Goal: Information Seeking & Learning: Learn about a topic

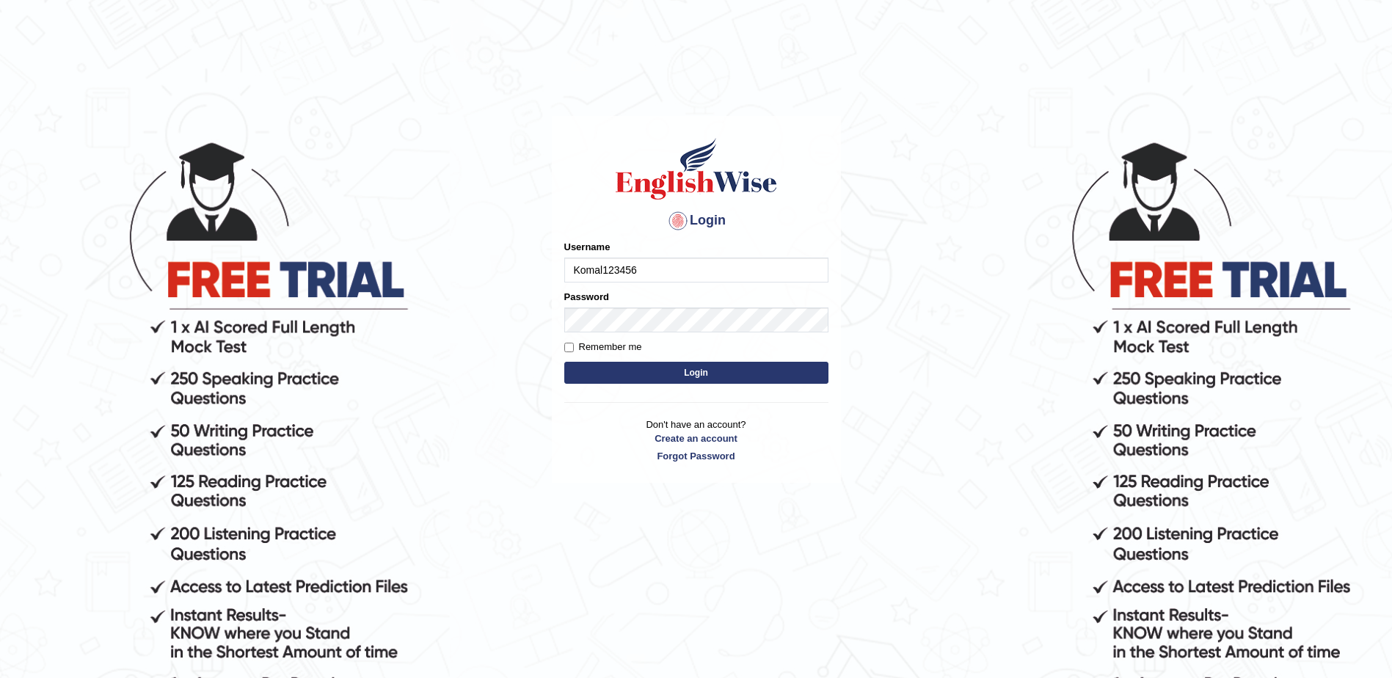
type input "Komal123456"
click at [564, 362] on button "Login" at bounding box center [696, 373] width 264 height 22
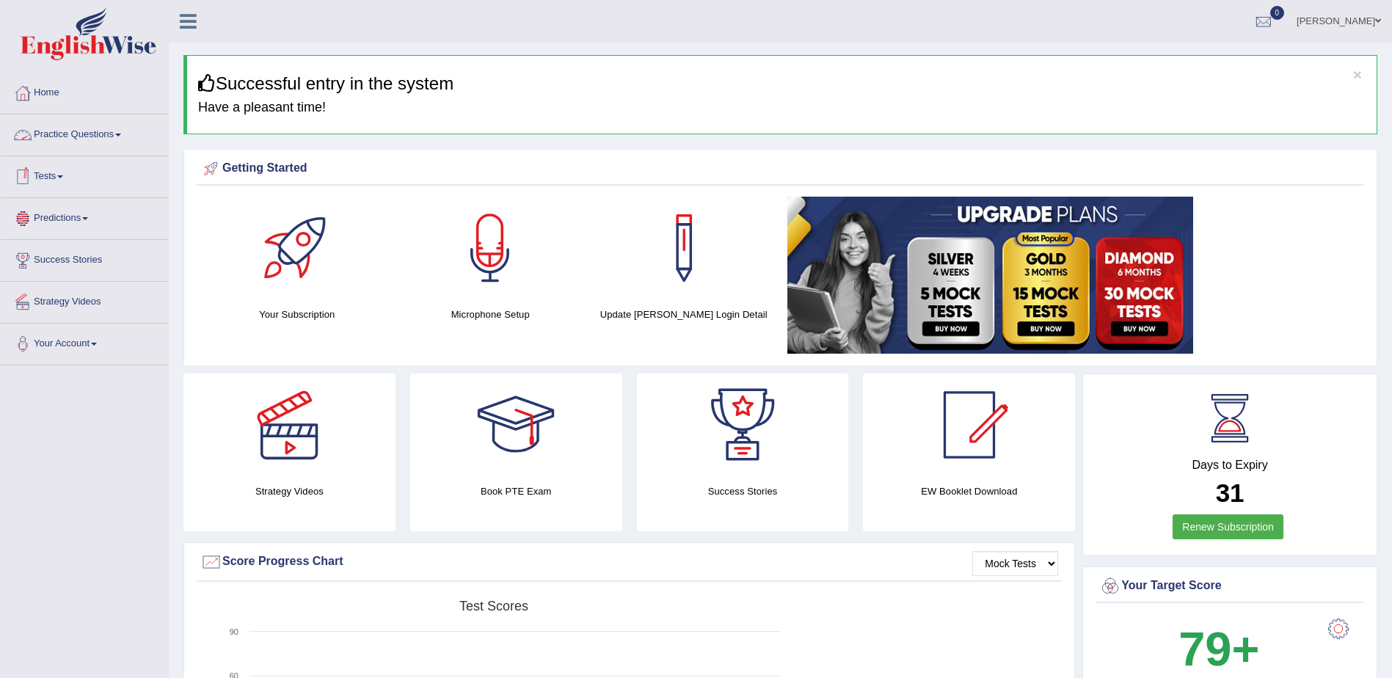
click at [87, 134] on link "Practice Questions" at bounding box center [84, 132] width 167 height 37
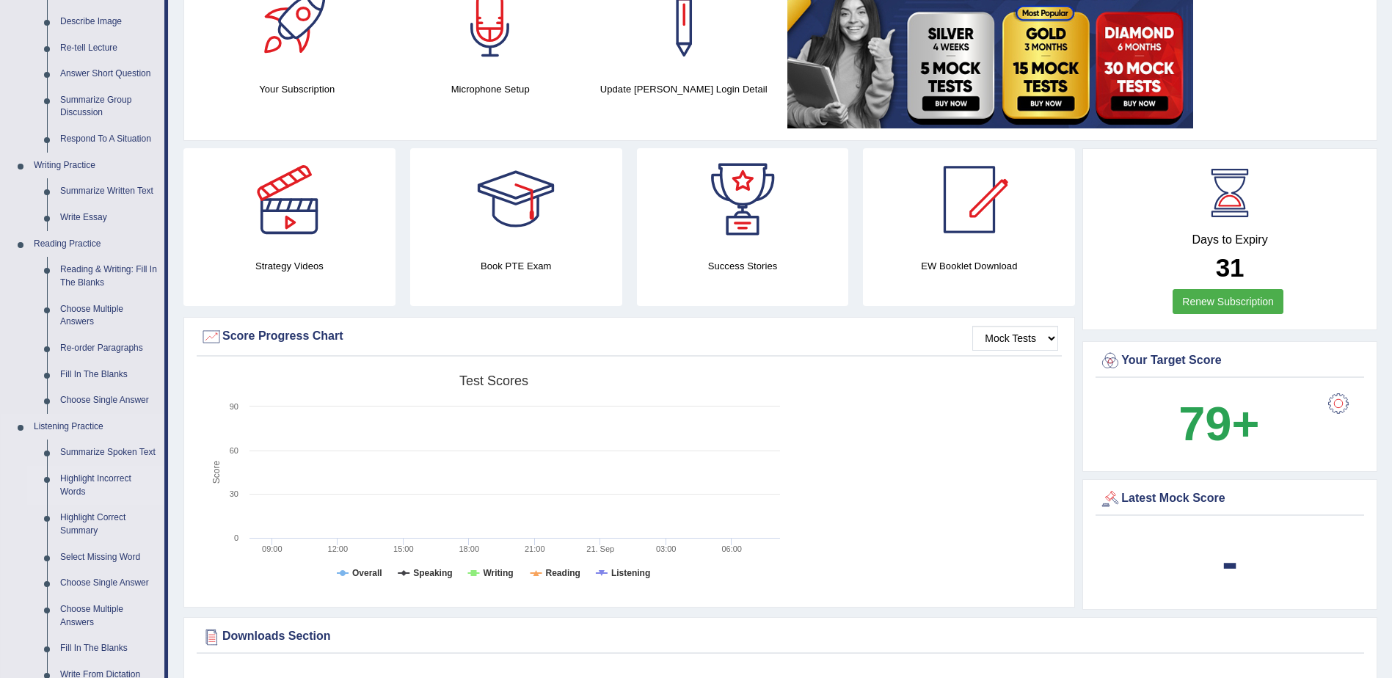
scroll to position [220, 0]
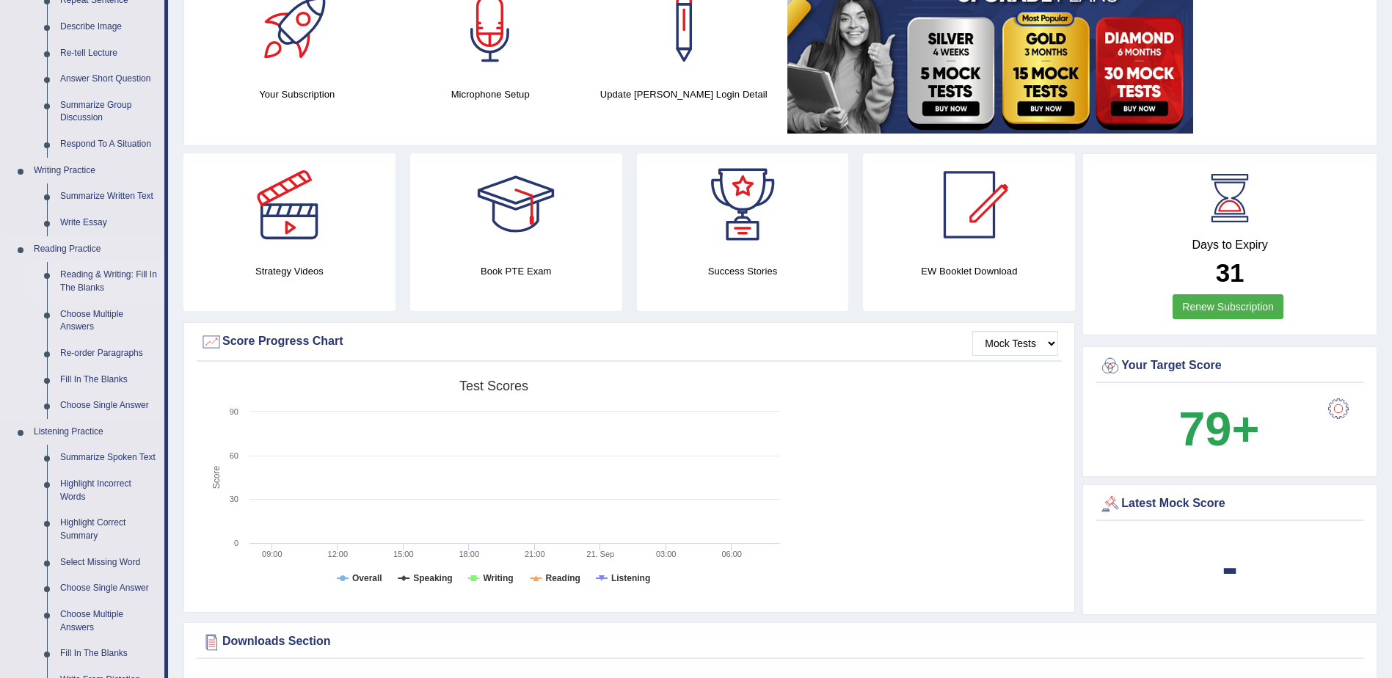
click at [100, 275] on link "Reading & Writing: Fill In The Blanks" at bounding box center [109, 281] width 111 height 39
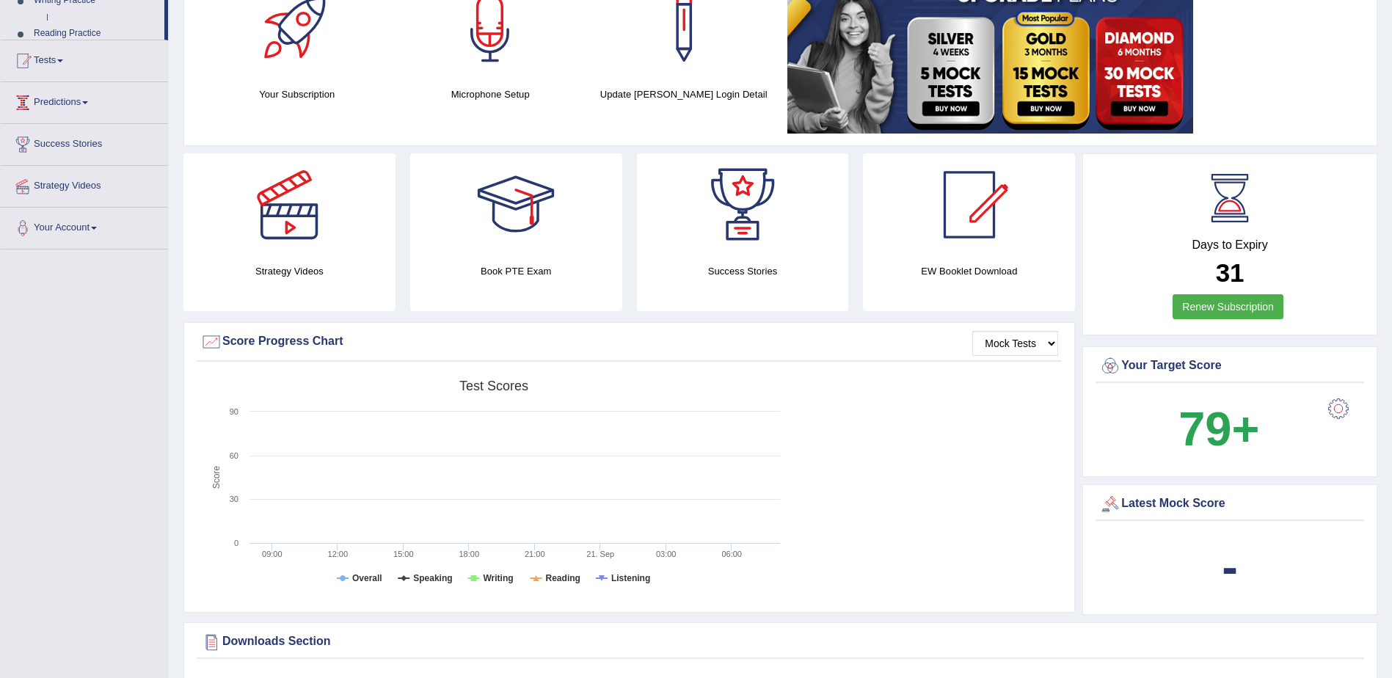
scroll to position [270, 0]
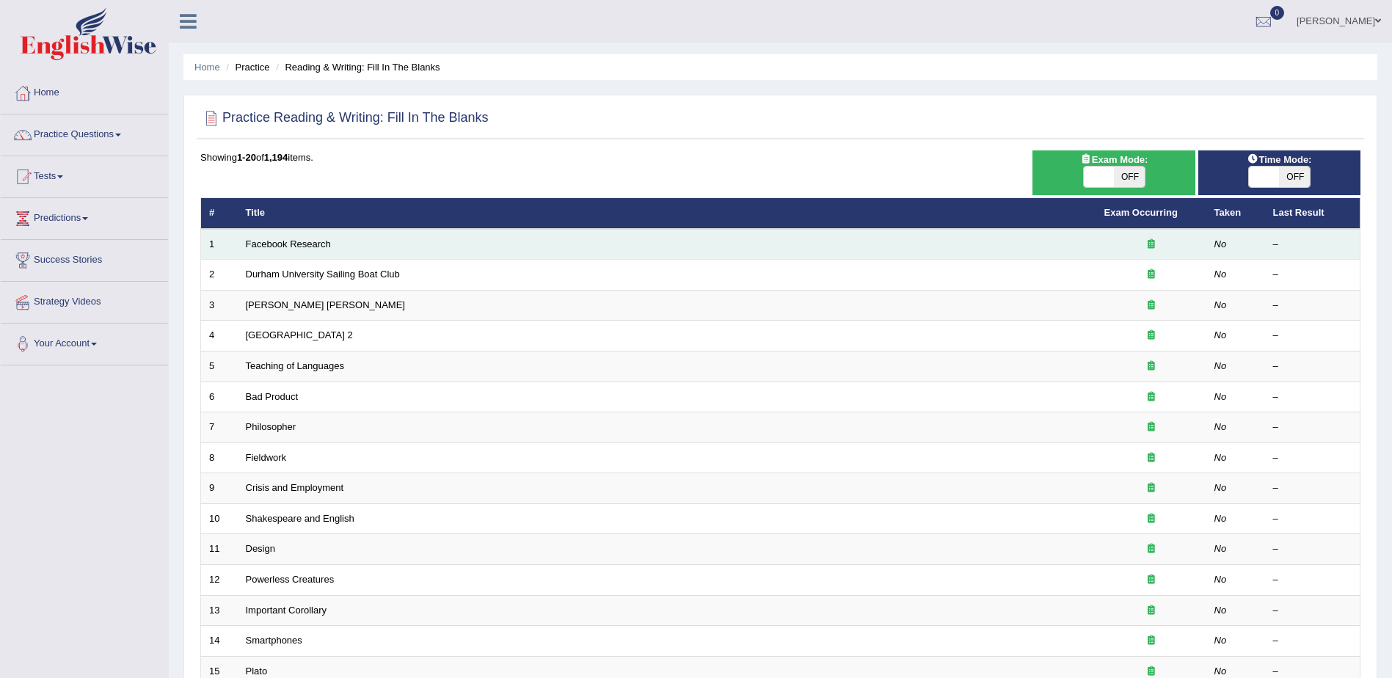
click at [991, 238] on td "Facebook Research" at bounding box center [667, 244] width 859 height 31
click at [1149, 247] on icon at bounding box center [1151, 244] width 7 height 10
click at [274, 242] on link "Facebook Research" at bounding box center [288, 243] width 85 height 11
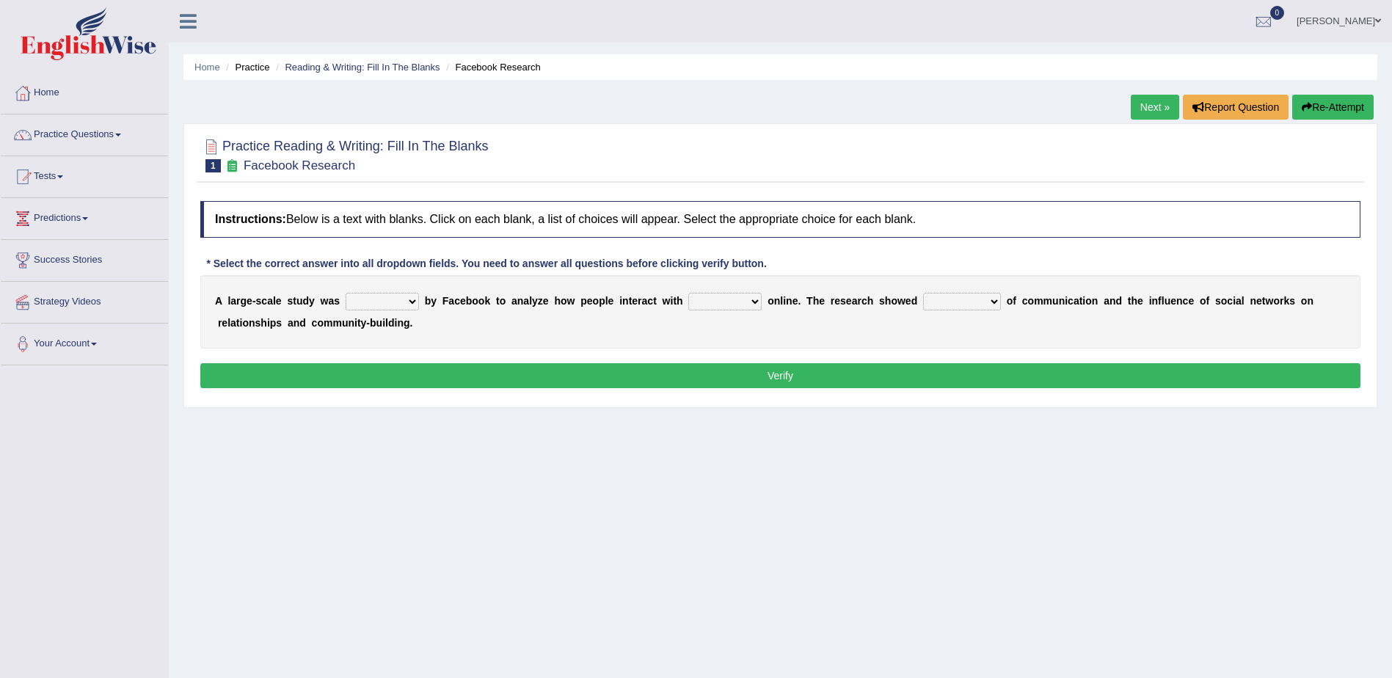
click at [363, 305] on select "surveyed had asked made" at bounding box center [382, 302] width 73 height 18
select select "surveyed"
click at [346, 293] on select "surveyed had asked made" at bounding box center [382, 302] width 73 height 18
click at [700, 300] on select "together all each other another" at bounding box center [724, 302] width 73 height 18
select select "each other"
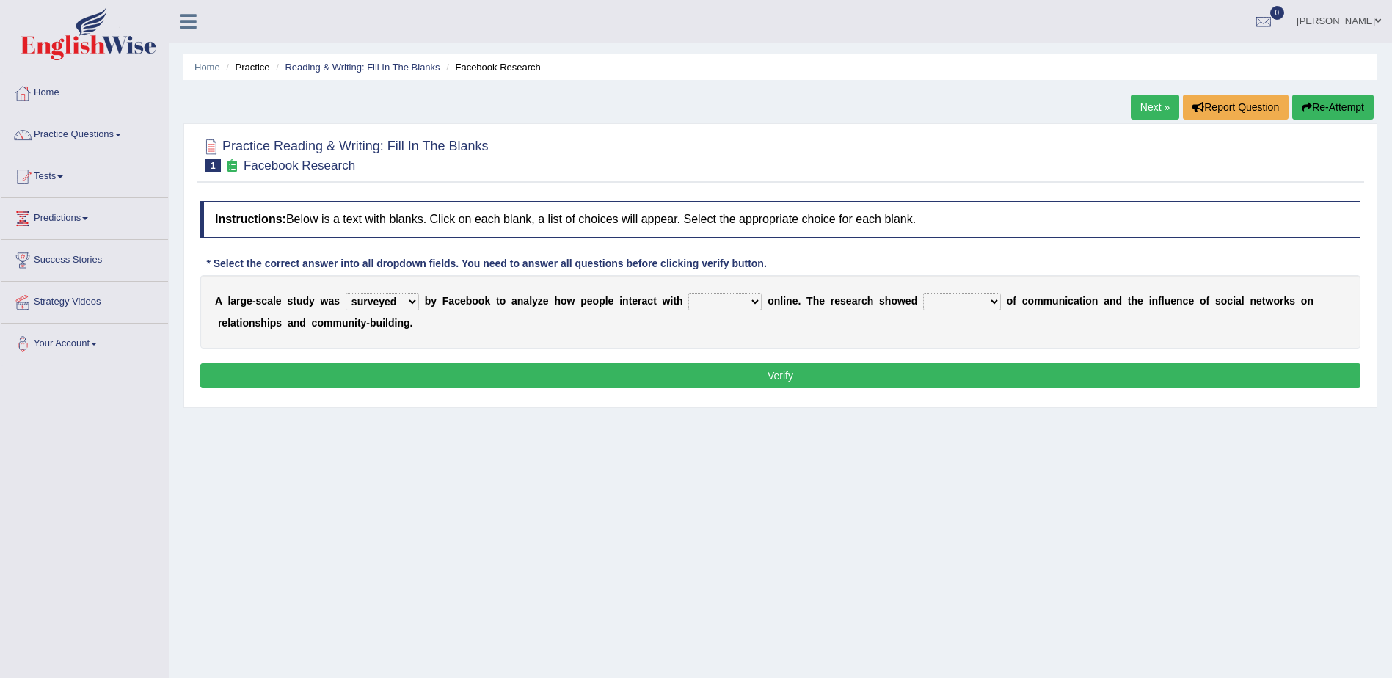
click at [688, 293] on select "together all each other another" at bounding box center [724, 302] width 73 height 18
click at [923, 299] on select "advantages standards fellowships patterns" at bounding box center [962, 302] width 78 height 18
select select "patterns"
click at [923, 293] on select "advantages standards fellowships patterns" at bounding box center [962, 302] width 78 height 18
click at [859, 357] on div "Instructions: Below is a text with blanks. Click on each blank, a list of choic…" at bounding box center [780, 297] width 1167 height 206
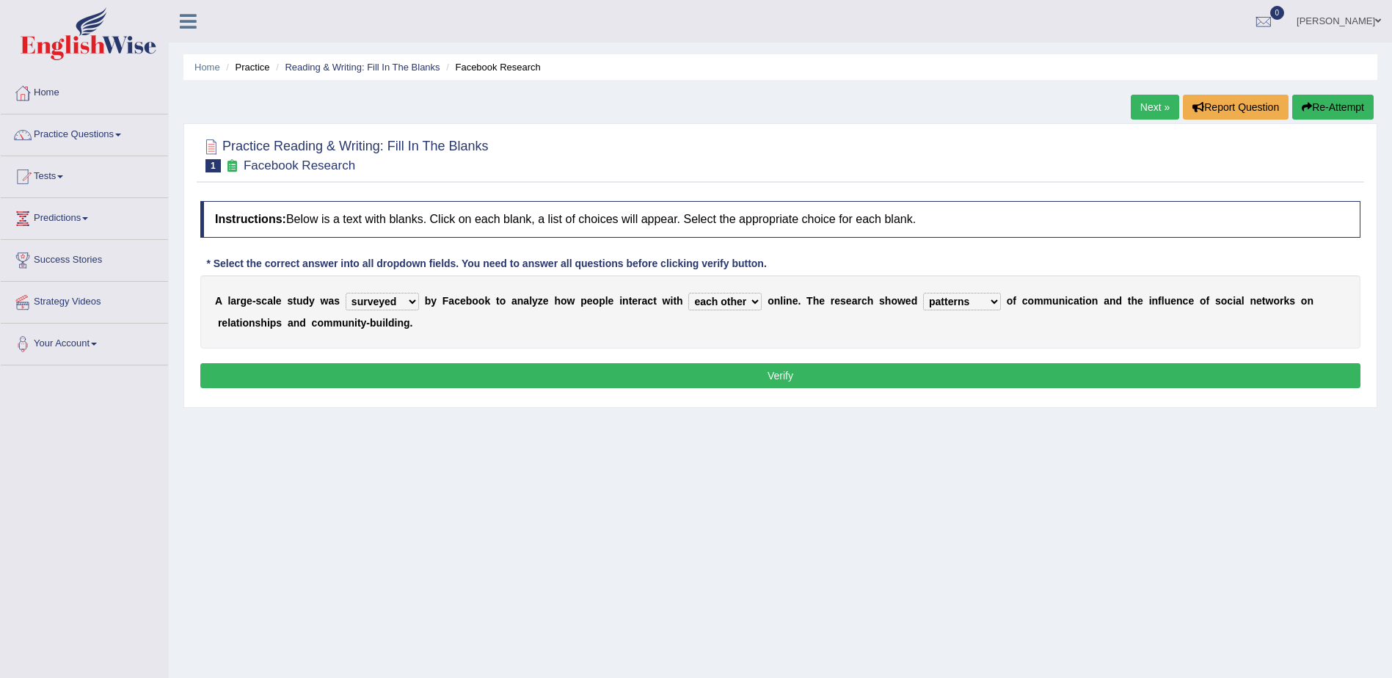
click at [840, 378] on button "Verify" at bounding box center [780, 375] width 1160 height 25
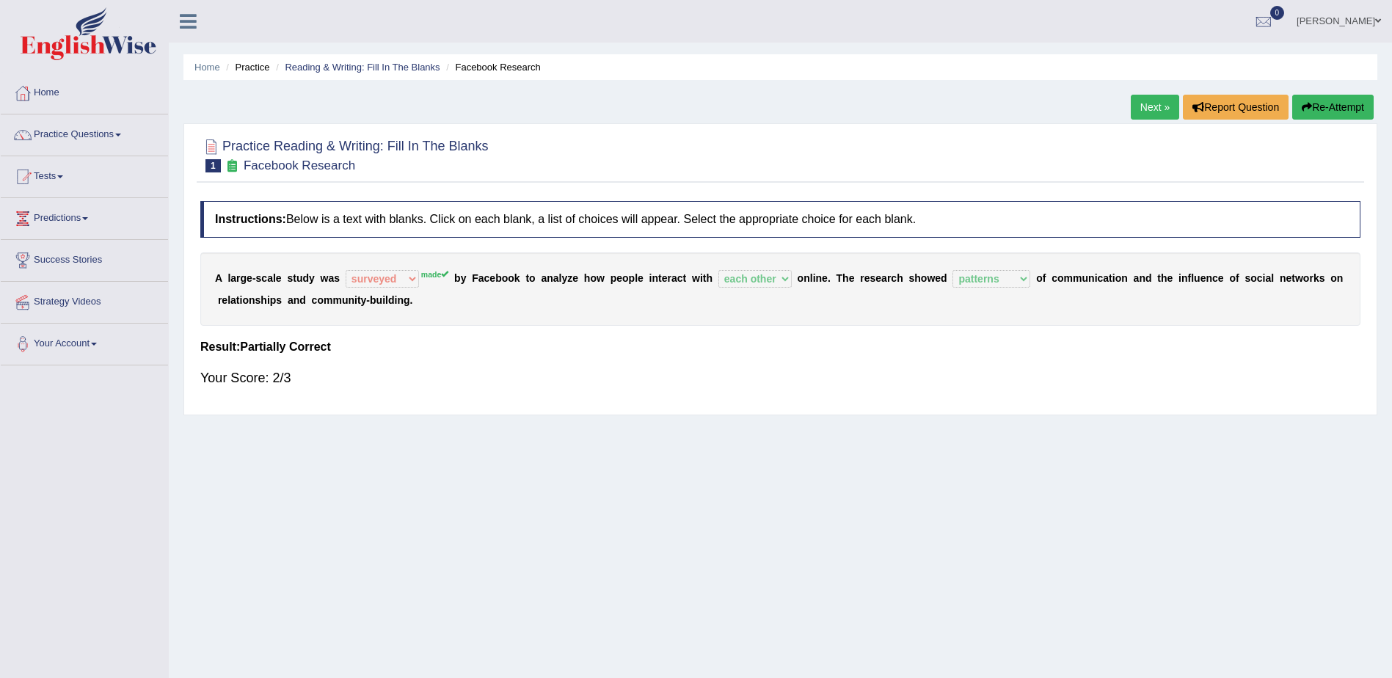
click at [1158, 102] on link "Next »" at bounding box center [1155, 107] width 48 height 25
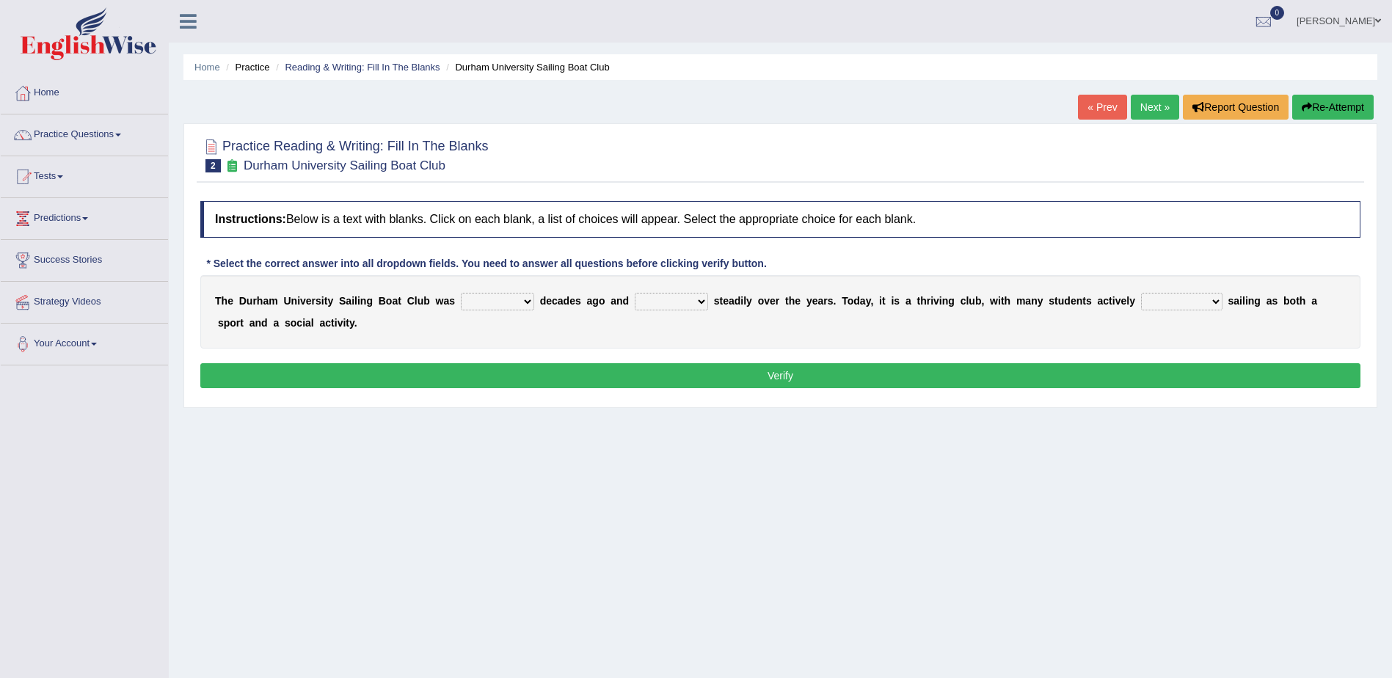
click at [478, 297] on select "found fund founded find" at bounding box center [497, 302] width 73 height 18
select select "found"
click at [461, 293] on select "found fund founded find" at bounding box center [497, 302] width 73 height 18
click at [635, 298] on select "grow growing has grown grown" at bounding box center [671, 302] width 73 height 18
select select "has grown"
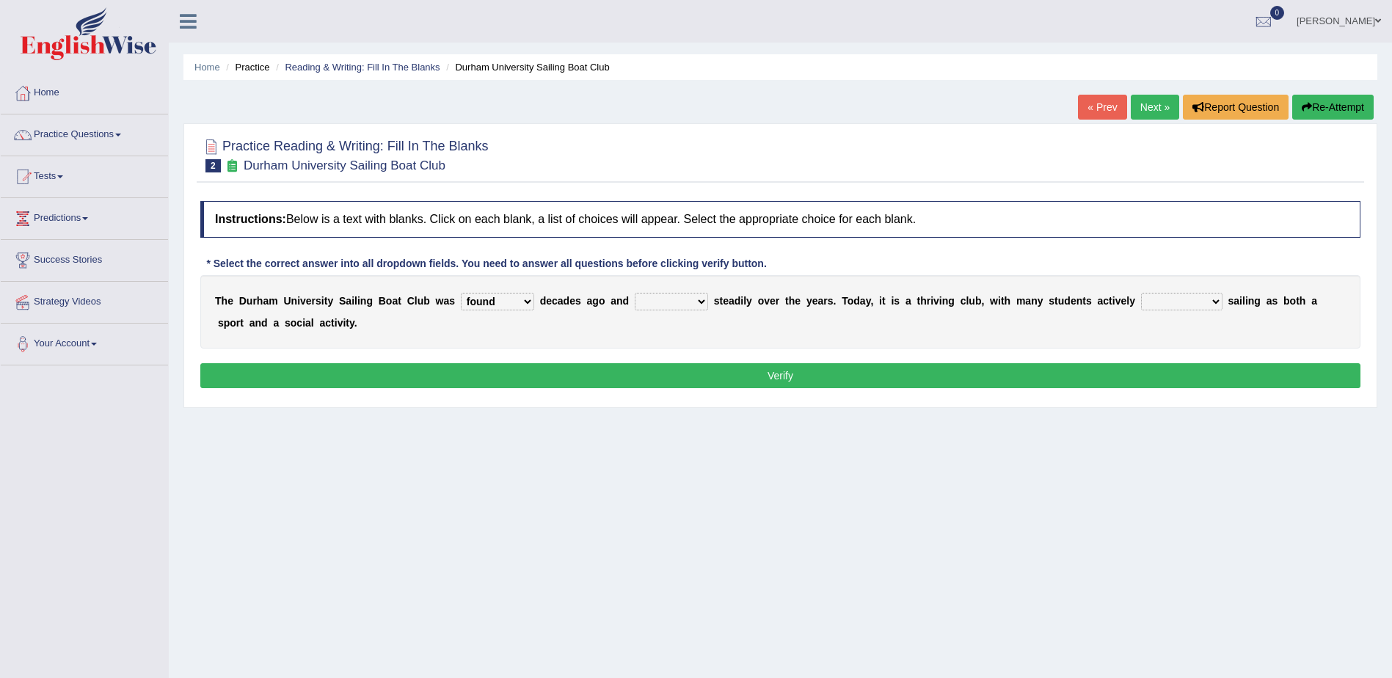
click at [635, 293] on select "grow growing has grown grown" at bounding box center [671, 302] width 73 height 18
click at [1141, 300] on select "enjoy enjoyed are enjoying enjoying" at bounding box center [1181, 302] width 81 height 18
select select "enjoying"
click at [1141, 293] on select "enjoy enjoyed are enjoying enjoying" at bounding box center [1181, 302] width 81 height 18
click at [402, 375] on button "Verify" at bounding box center [780, 375] width 1160 height 25
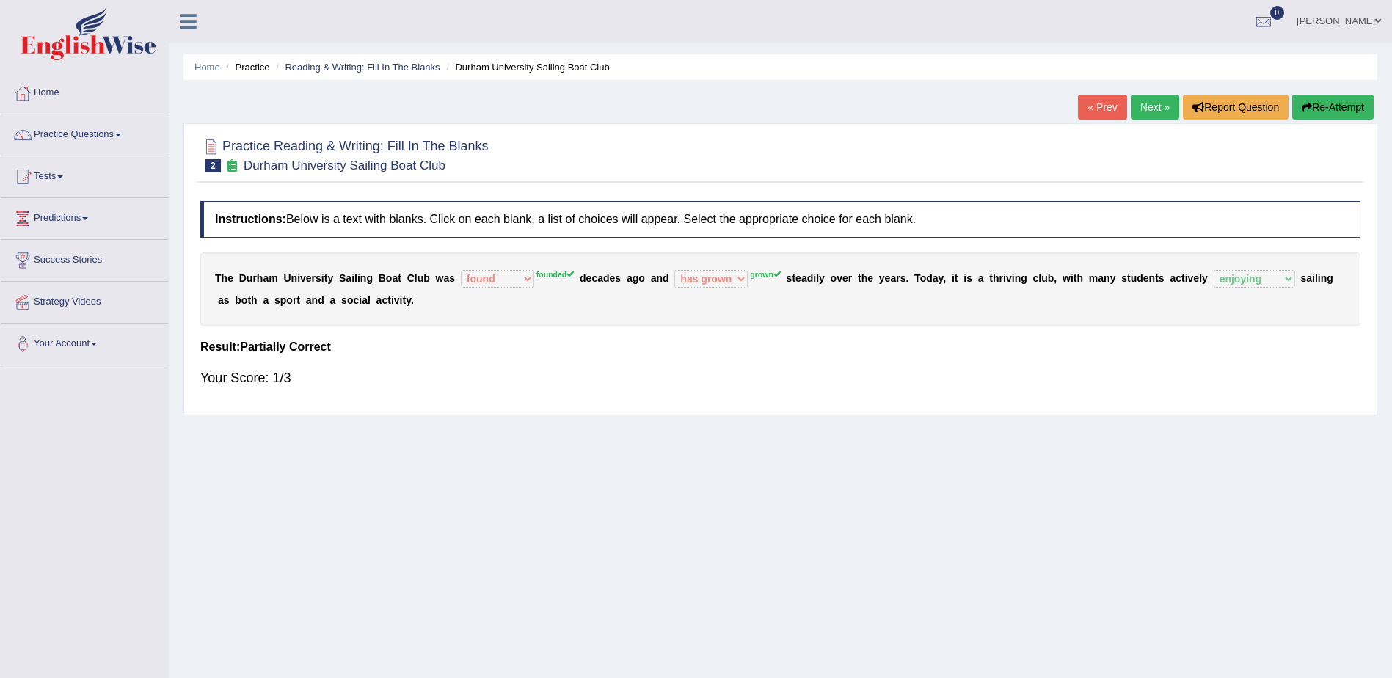
click at [1331, 102] on button "Re-Attempt" at bounding box center [1332, 107] width 81 height 25
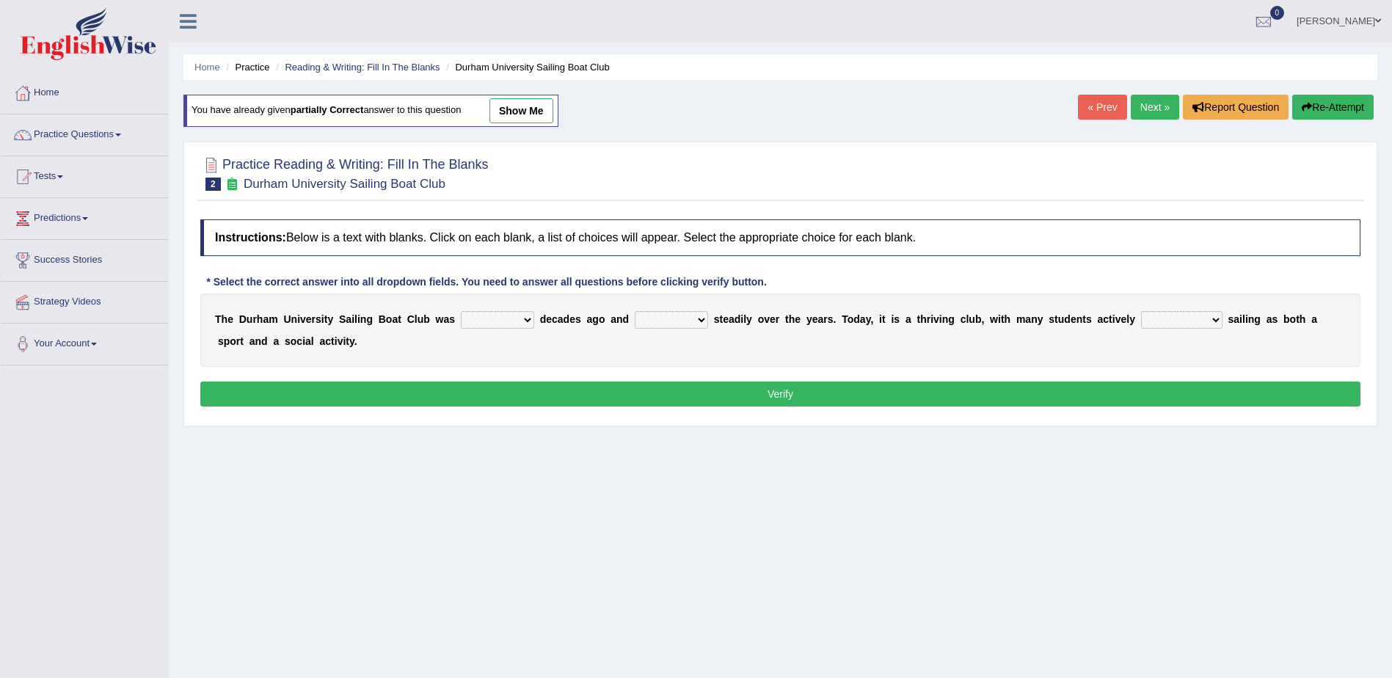
click at [499, 318] on select "found fund founded find" at bounding box center [497, 320] width 73 height 18
select select "founded"
click at [461, 311] on select "found fund founded find" at bounding box center [497, 320] width 73 height 18
click at [645, 315] on select "grow growing has grown grown" at bounding box center [671, 320] width 73 height 18
select select "grown"
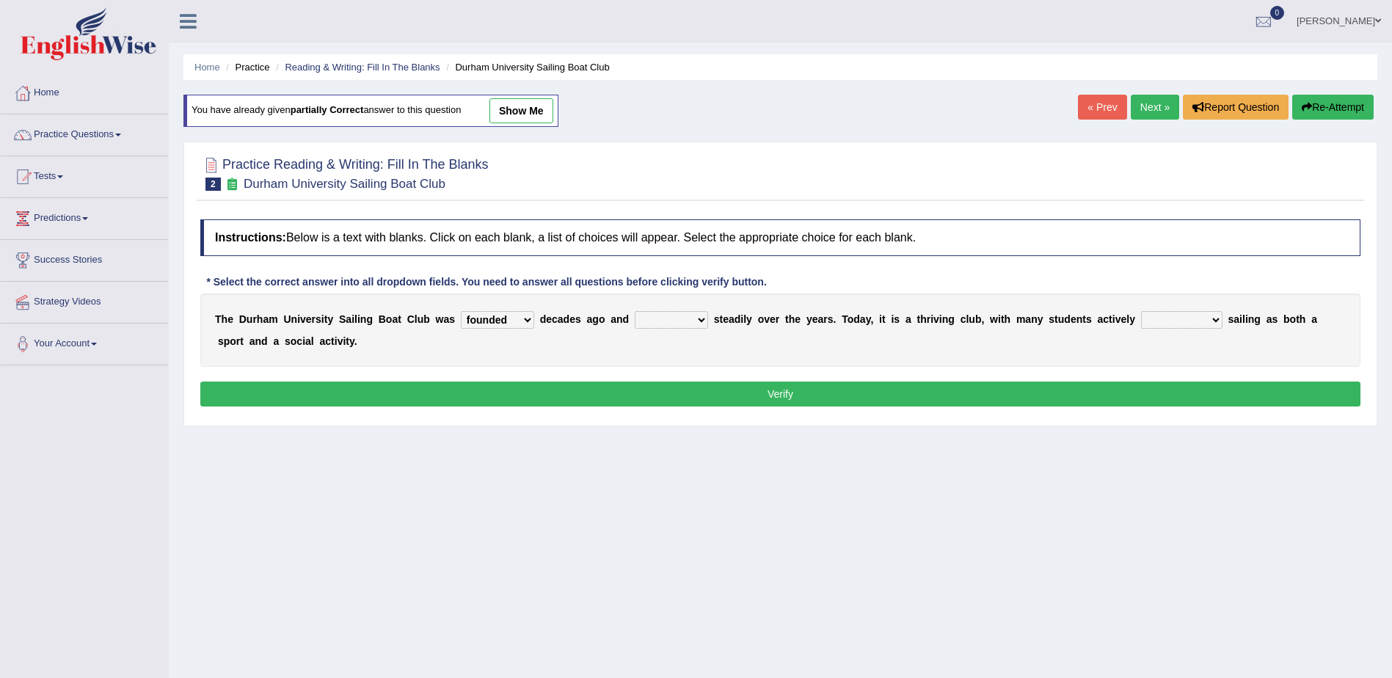
click at [635, 311] on select "grow growing has grown grown" at bounding box center [671, 320] width 73 height 18
click at [1141, 320] on select "enjoy enjoyed are enjoying enjoying" at bounding box center [1181, 320] width 81 height 18
select select "enjoying"
click at [1141, 311] on select "enjoy enjoyed are enjoying enjoying" at bounding box center [1181, 320] width 81 height 18
click at [255, 392] on button "Verify" at bounding box center [780, 394] width 1160 height 25
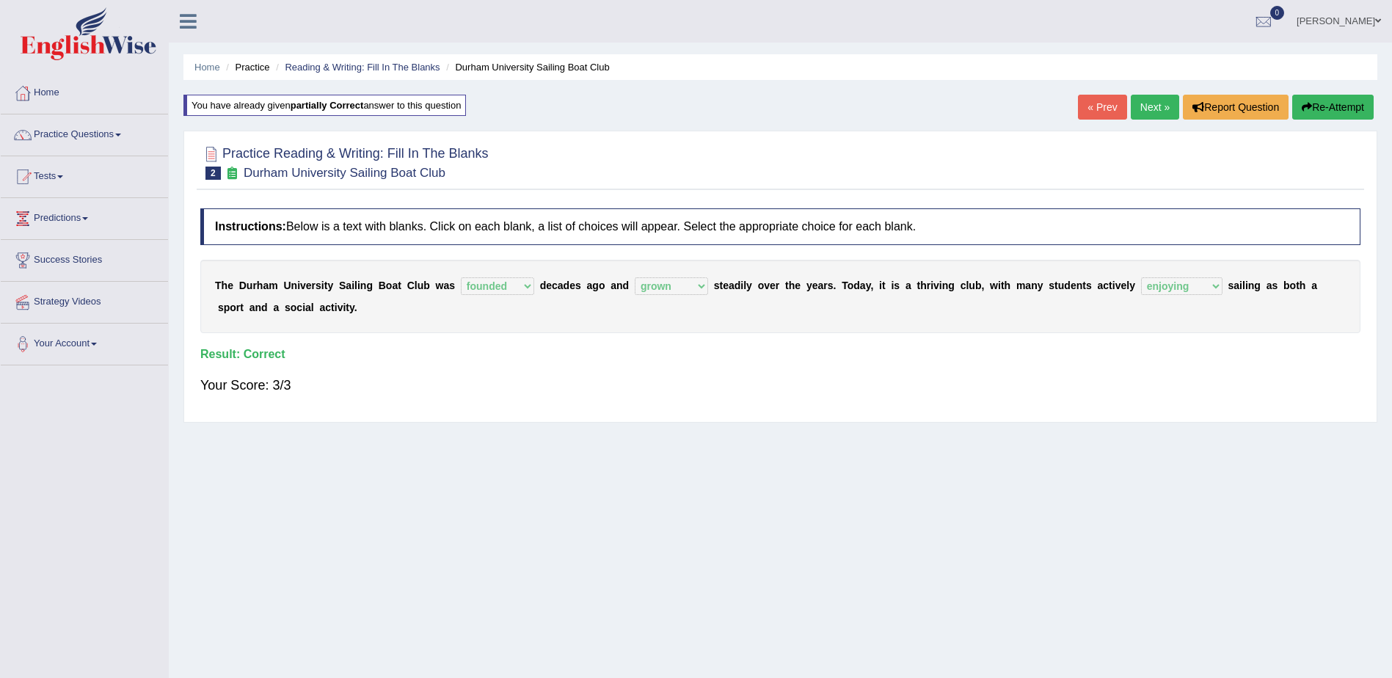
click at [1335, 107] on button "Re-Attempt" at bounding box center [1332, 107] width 81 height 25
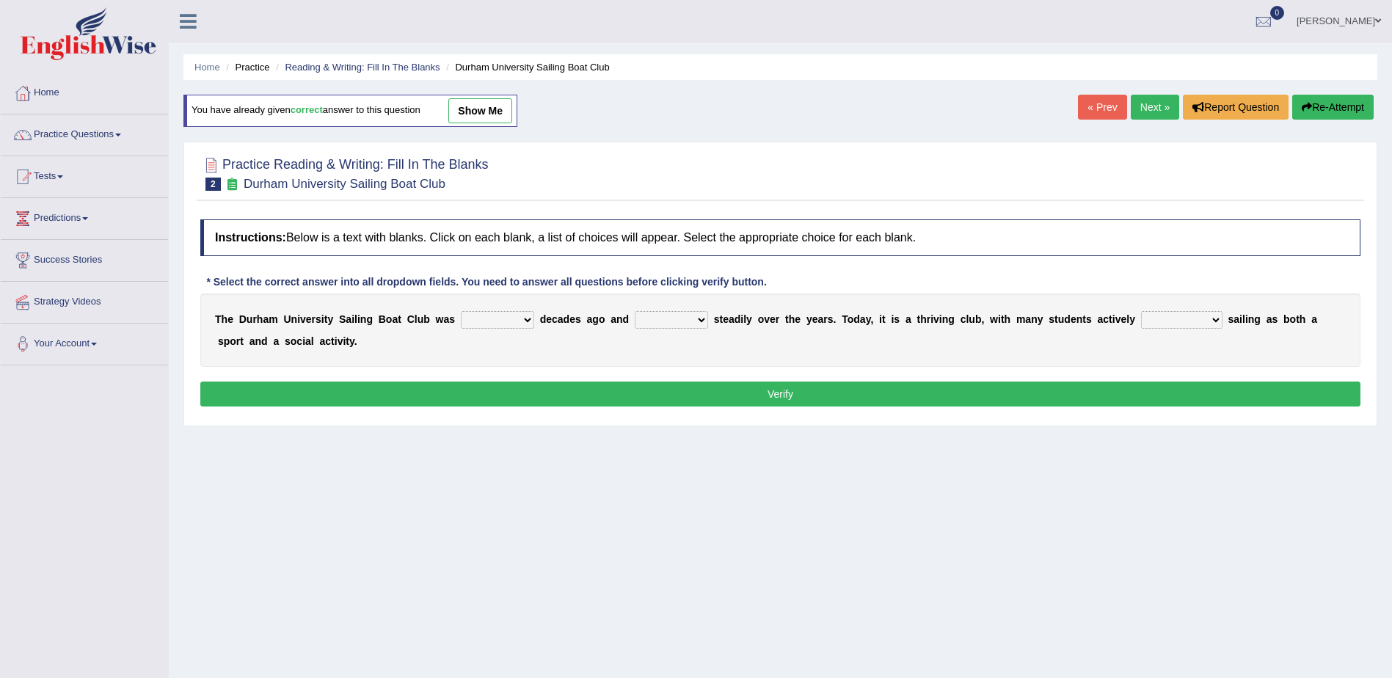
click at [1145, 107] on link "Next »" at bounding box center [1155, 107] width 48 height 25
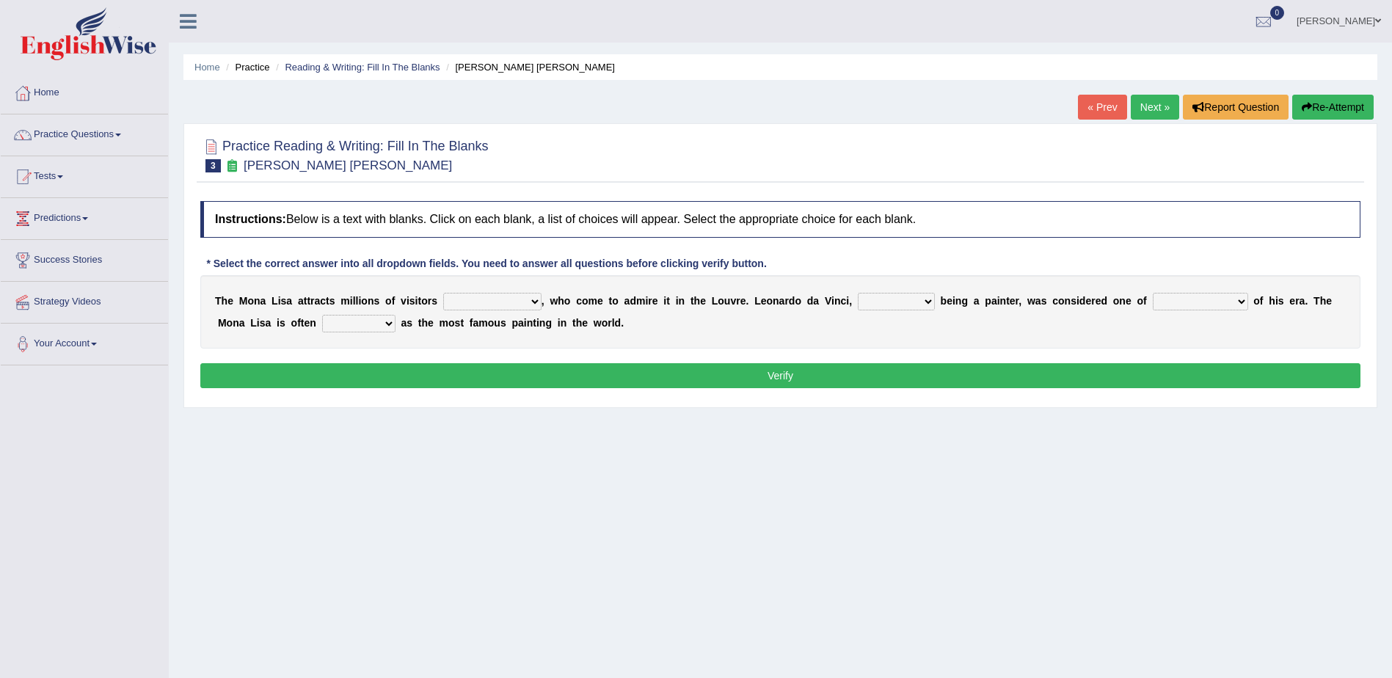
click at [461, 294] on select "around the year the all year all year round per year" at bounding box center [492, 302] width 98 height 18
select select "all year round"
click at [443, 293] on select "around the year the all year all year round per year" at bounding box center [492, 302] width 98 height 18
click at [858, 300] on select "rather than as much as as well as as long as" at bounding box center [896, 302] width 77 height 18
select select "as well as"
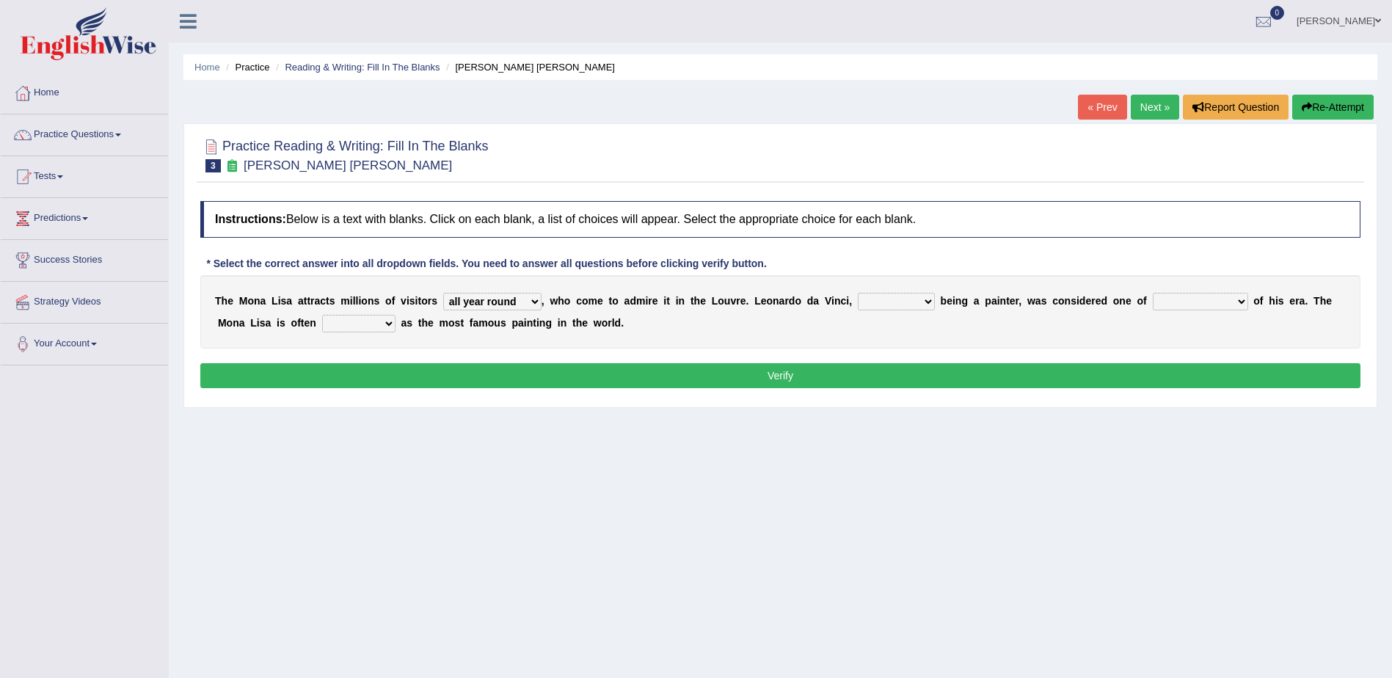
click at [858, 293] on select "rather than as much as as well as as long as" at bounding box center [896, 302] width 77 height 18
click at [1153, 299] on select "better artists artist the better artist the best artists" at bounding box center [1200, 302] width 95 height 18
select select "the best artists"
click at [1153, 293] on select "better artists artist the better artist the best artists" at bounding box center [1200, 302] width 95 height 18
click at [322, 316] on select "classified suggested predicted described" at bounding box center [358, 324] width 73 height 18
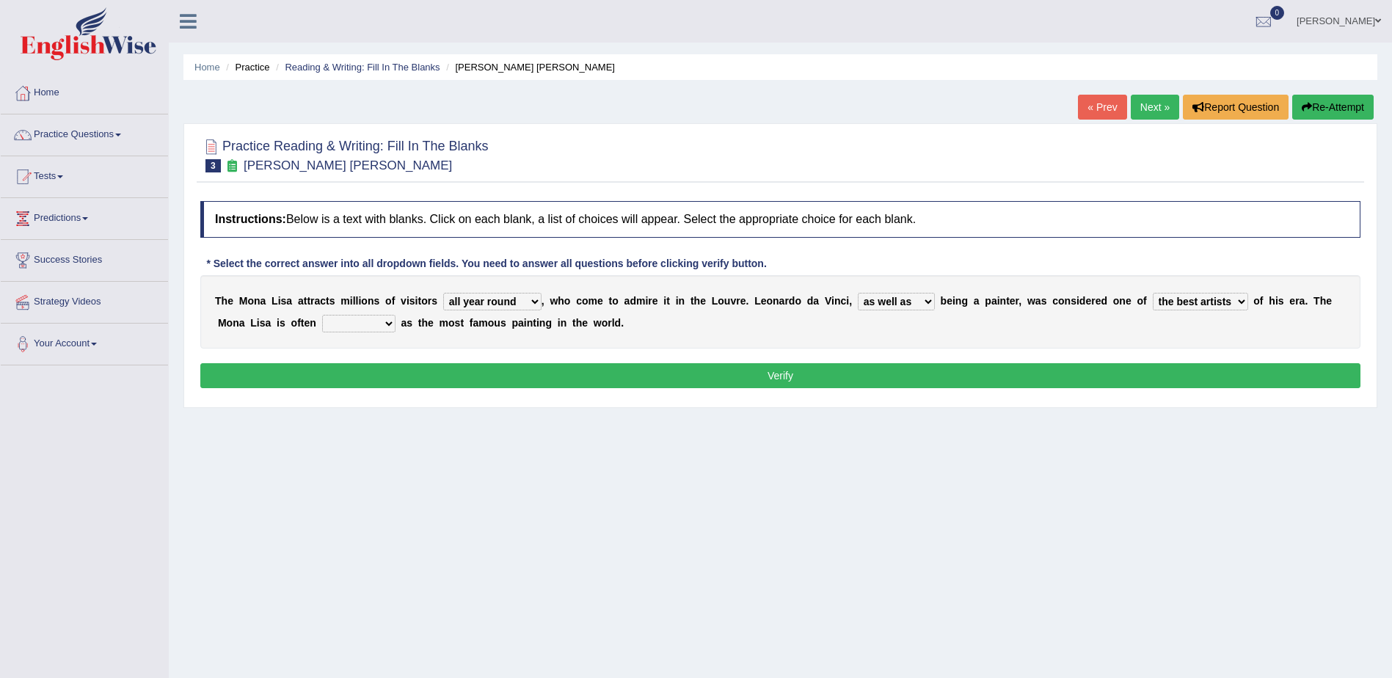
select select "described"
click at [322, 315] on select "classified suggested predicted described" at bounding box center [358, 324] width 73 height 18
click at [617, 371] on button "Verify" at bounding box center [780, 375] width 1160 height 25
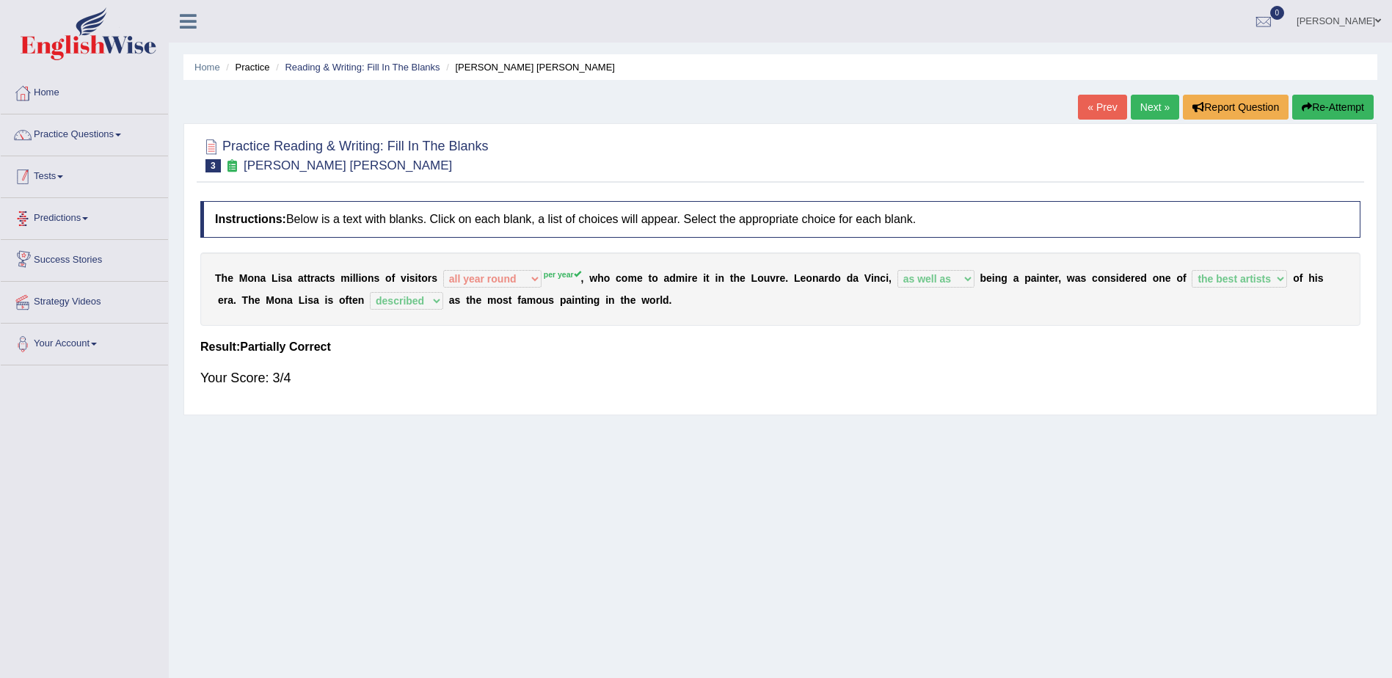
click at [63, 175] on span at bounding box center [60, 176] width 6 height 3
click at [103, 297] on link "Predictions" at bounding box center [84, 295] width 167 height 37
click at [65, 255] on link "Latest Predictions" at bounding box center [95, 252] width 137 height 26
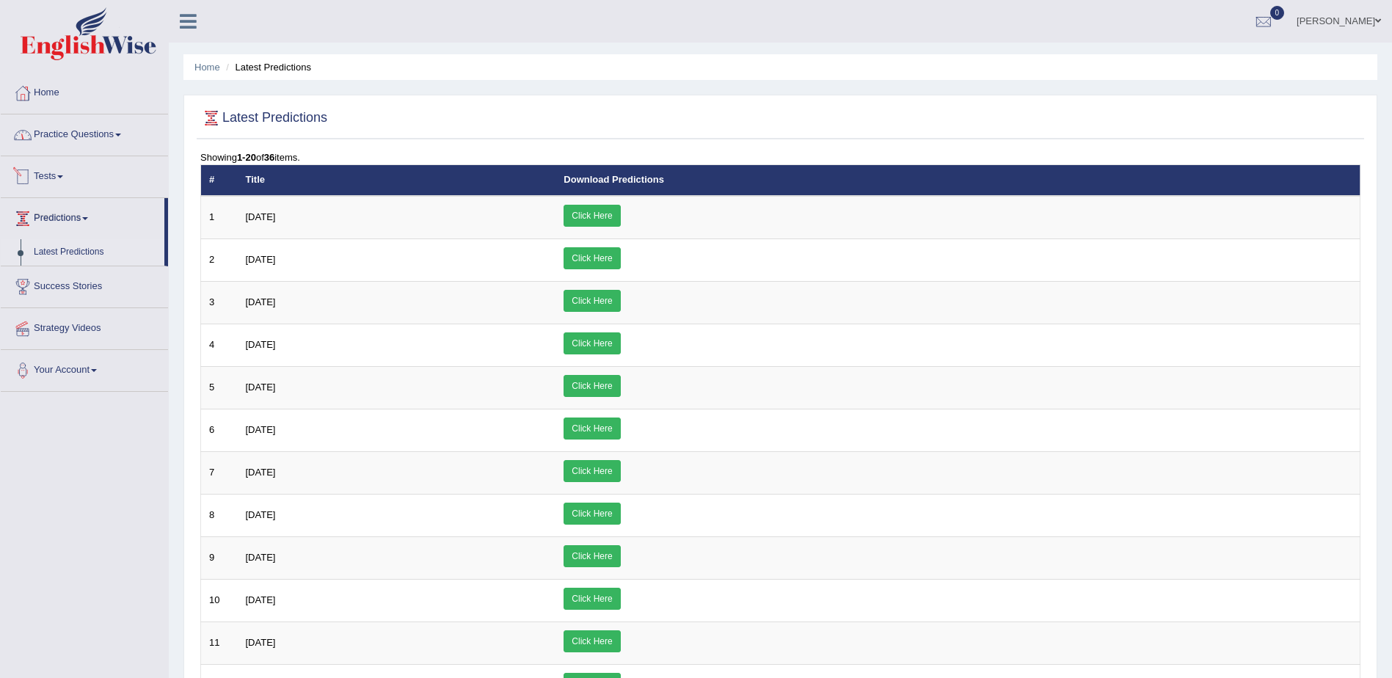
click at [62, 144] on link "Practice Questions" at bounding box center [84, 132] width 167 height 37
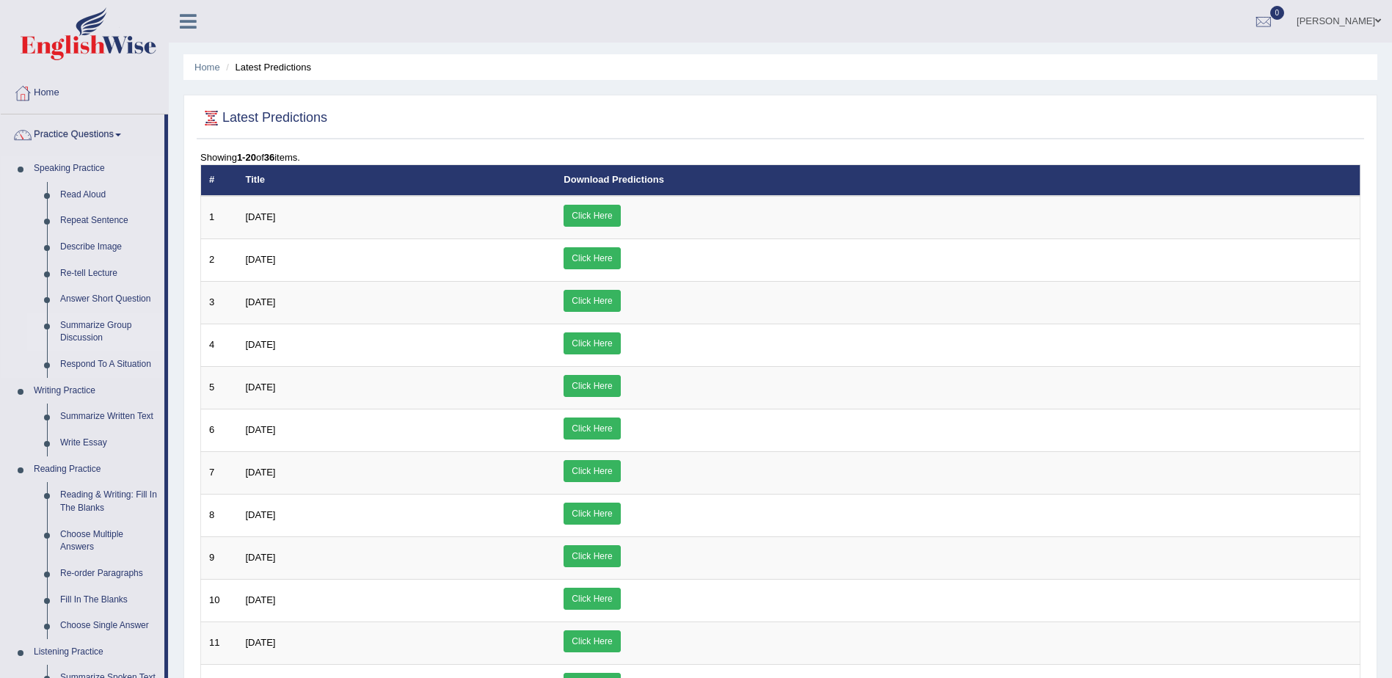
click at [72, 336] on link "Summarize Group Discussion" at bounding box center [109, 332] width 111 height 39
